Goal: Transaction & Acquisition: Book appointment/travel/reservation

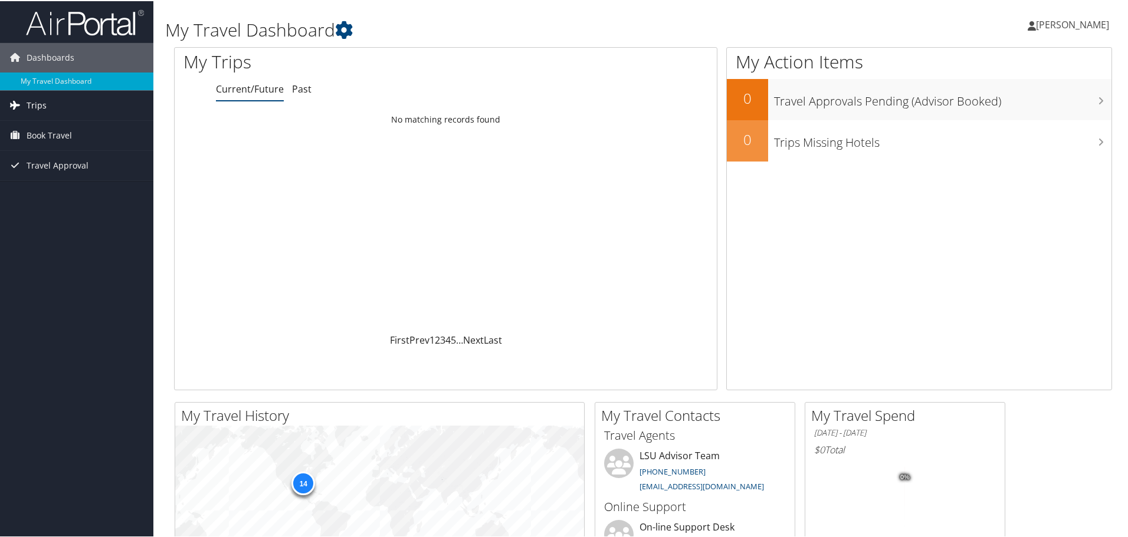
click at [45, 114] on link "Trips" at bounding box center [76, 104] width 153 height 29
click at [54, 127] on link "Current/Future Trips" at bounding box center [76, 128] width 153 height 18
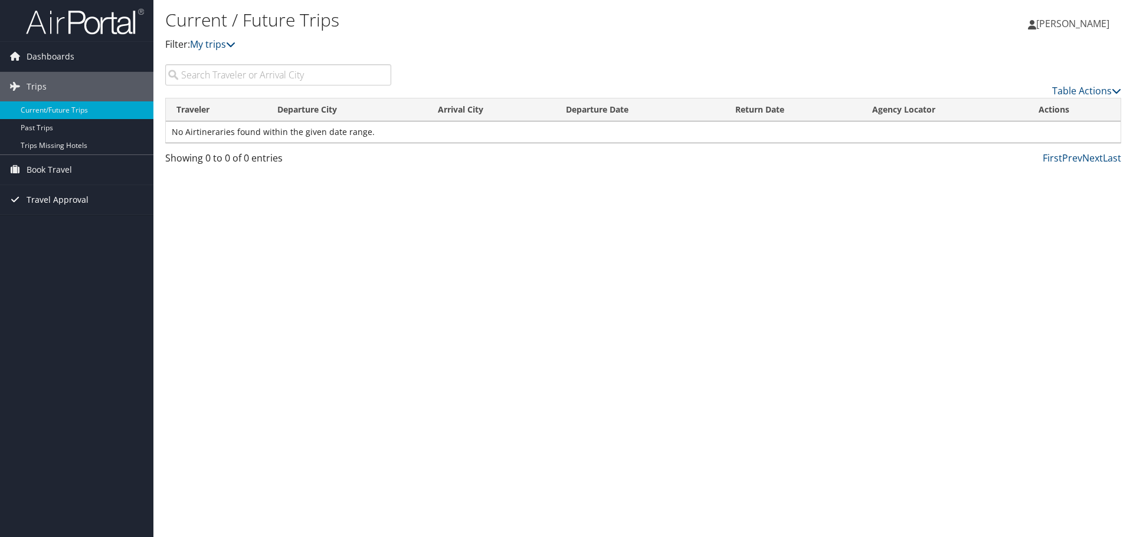
click at [47, 200] on span "Travel Approval" at bounding box center [58, 199] width 62 height 29
click at [51, 221] on link "Pending Trip Approvals" at bounding box center [76, 224] width 153 height 18
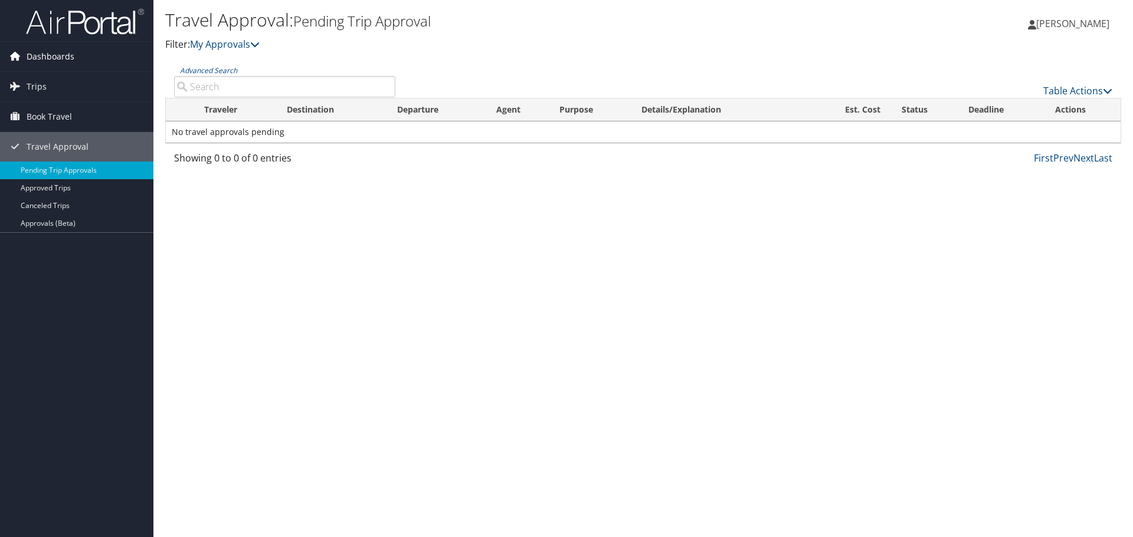
click at [54, 58] on span "Dashboards" at bounding box center [51, 56] width 48 height 29
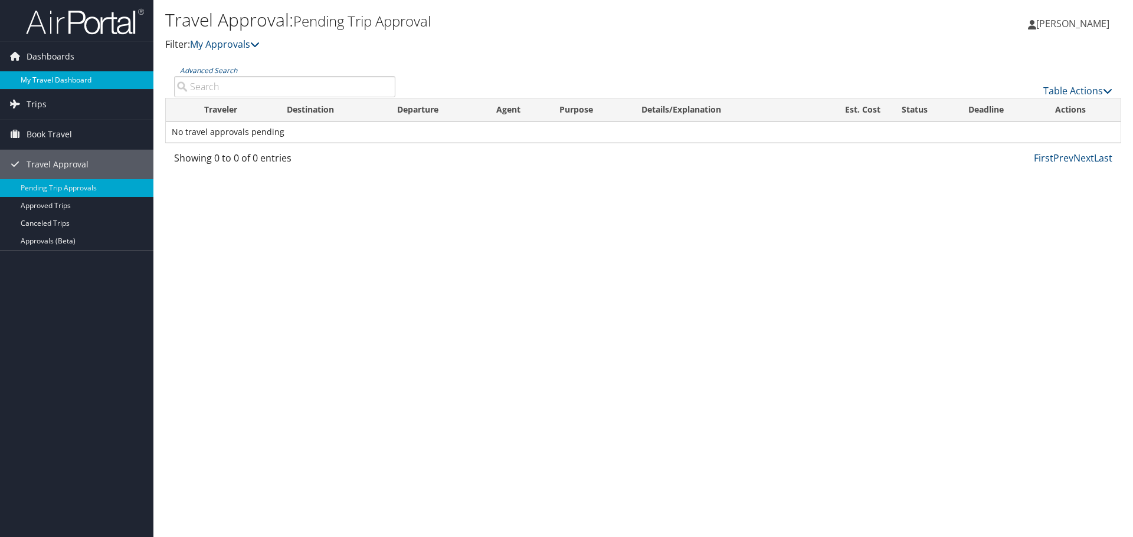
click at [48, 77] on link "My Travel Dashboard" at bounding box center [76, 80] width 153 height 18
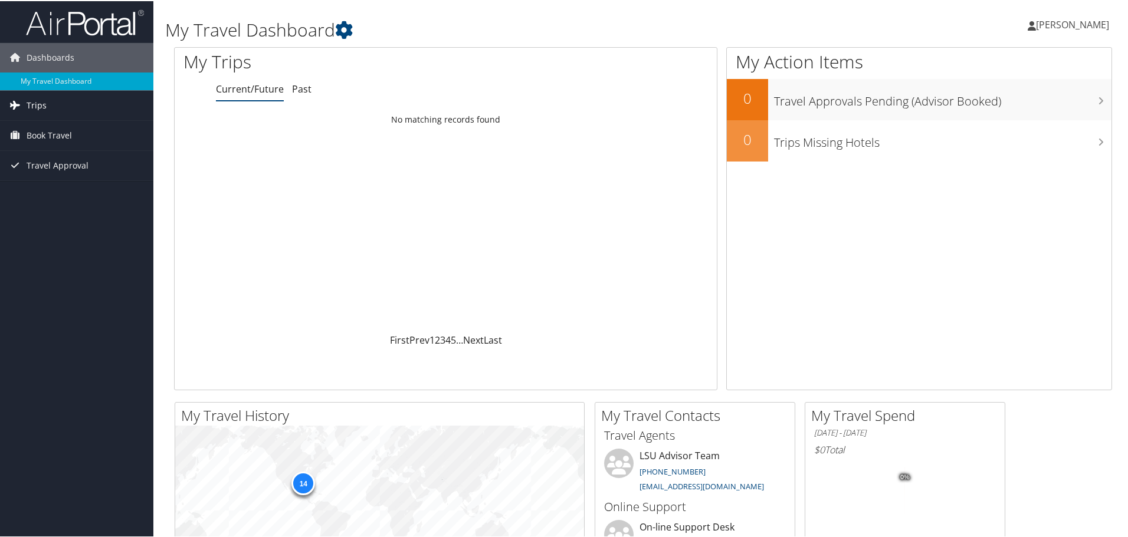
click at [54, 95] on link "Trips" at bounding box center [76, 104] width 153 height 29
click at [55, 123] on link "Current/Future Trips" at bounding box center [76, 128] width 153 height 18
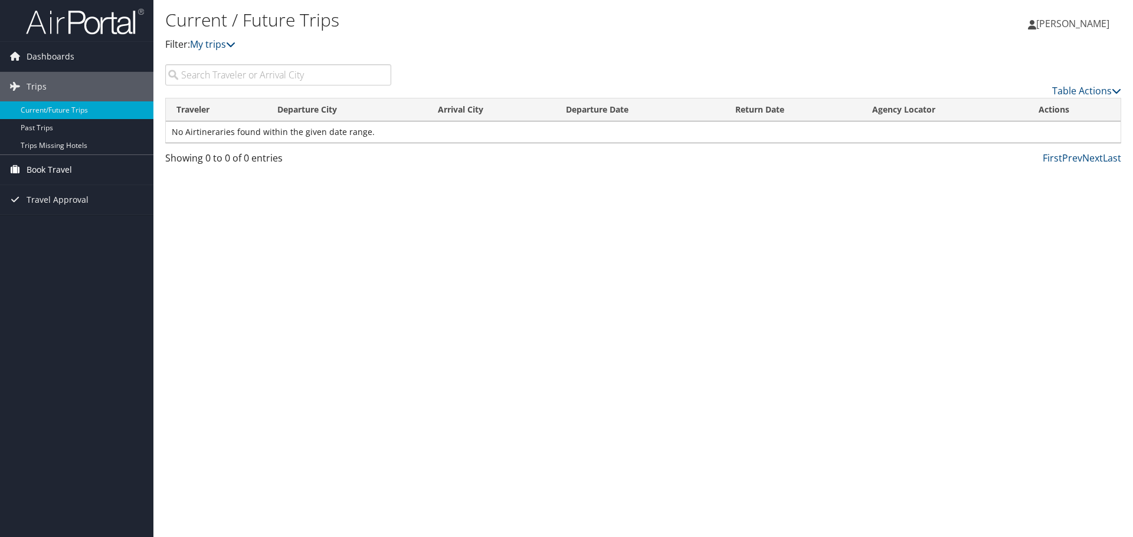
click at [57, 170] on span "Book Travel" at bounding box center [49, 169] width 45 height 29
click at [57, 196] on link "Approval Request (Beta)" at bounding box center [76, 194] width 153 height 18
click at [57, 162] on span "Book Travel" at bounding box center [49, 169] width 45 height 29
click at [51, 208] on link "Book/Manage Online Trips" at bounding box center [76, 211] width 153 height 18
click at [41, 214] on link "Book/Manage Online Trips" at bounding box center [76, 211] width 153 height 18
